Goal: Task Accomplishment & Management: Use online tool/utility

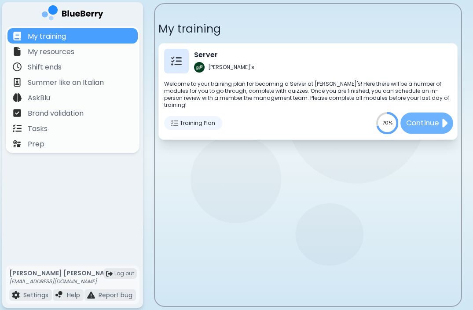
click at [423, 119] on p "Continue" at bounding box center [422, 122] width 33 height 11
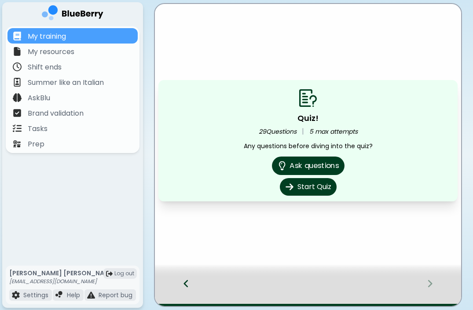
click at [308, 167] on button "Ask questions" at bounding box center [308, 166] width 73 height 18
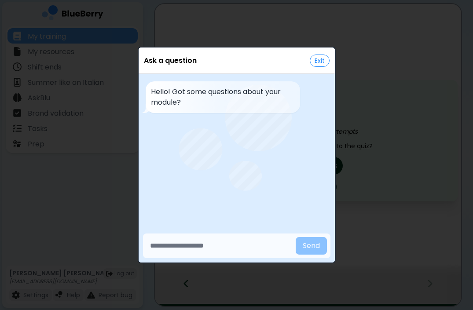
click at [322, 62] on button "Exit" at bounding box center [320, 61] width 20 height 12
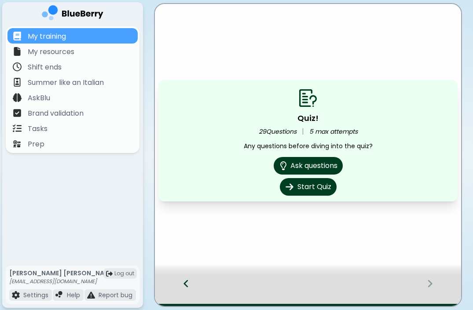
click at [186, 283] on icon at bounding box center [186, 284] width 6 height 10
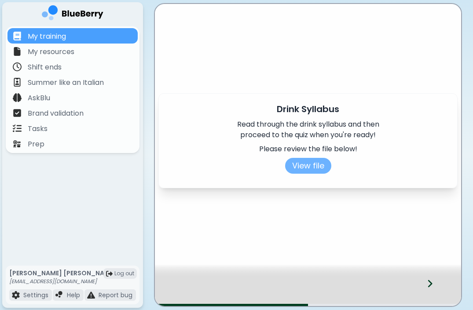
click at [304, 167] on button "View file" at bounding box center [308, 166] width 46 height 16
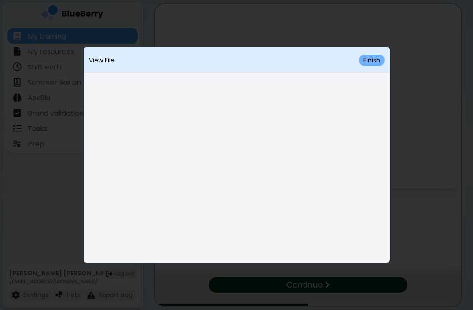
click at [378, 58] on button "Finish" at bounding box center [372, 60] width 26 height 11
